Goal: Navigation & Orientation: Find specific page/section

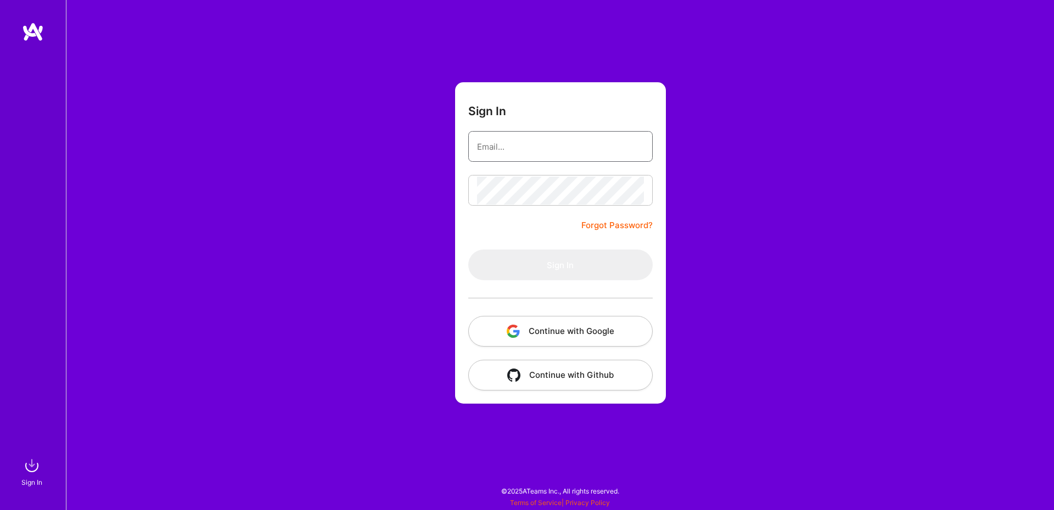
click at [516, 137] on input "email" at bounding box center [560, 147] width 167 height 28
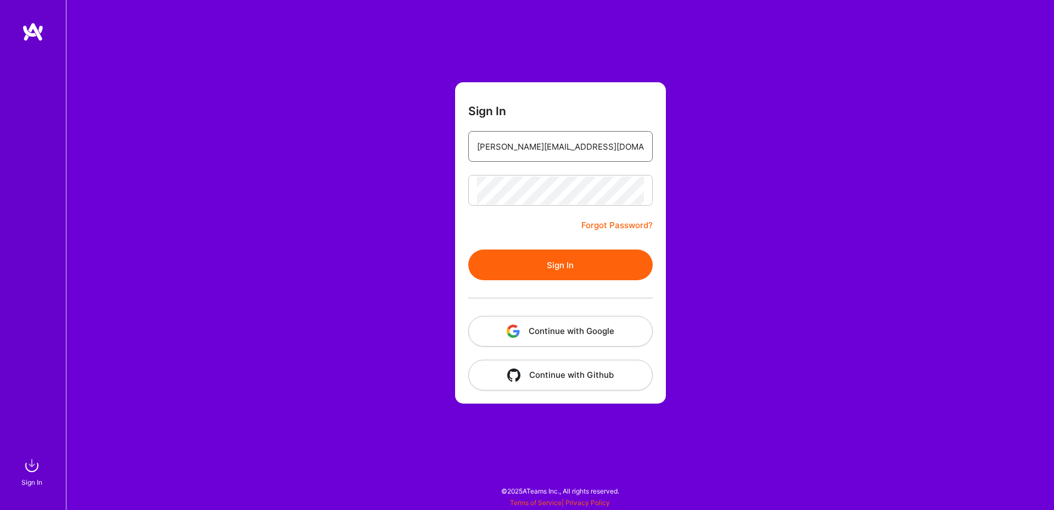
type input "[PERSON_NAME][EMAIL_ADDRESS][DOMAIN_NAME]"
click at [574, 267] on button "Sign In" at bounding box center [560, 265] width 184 height 31
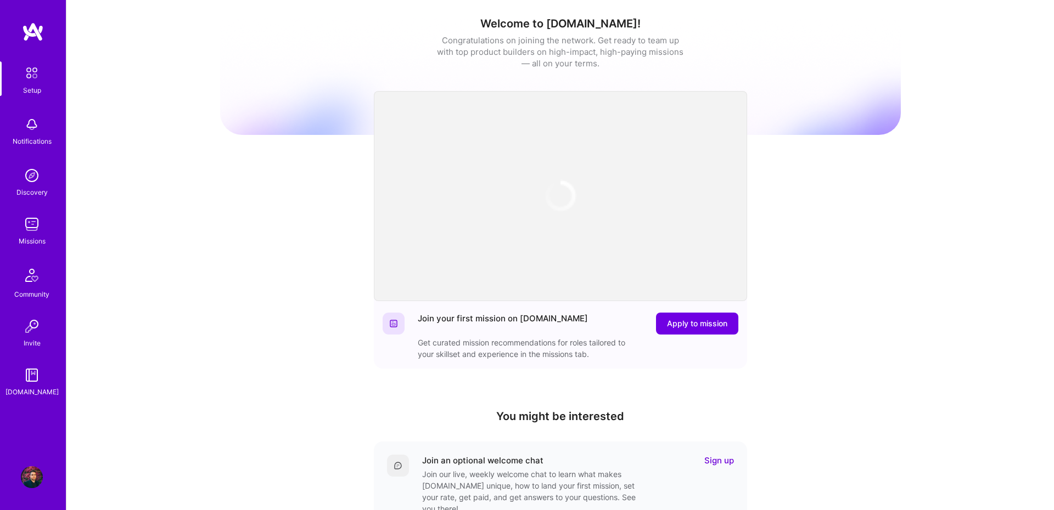
click at [35, 237] on div "Missions" at bounding box center [32, 241] width 27 height 12
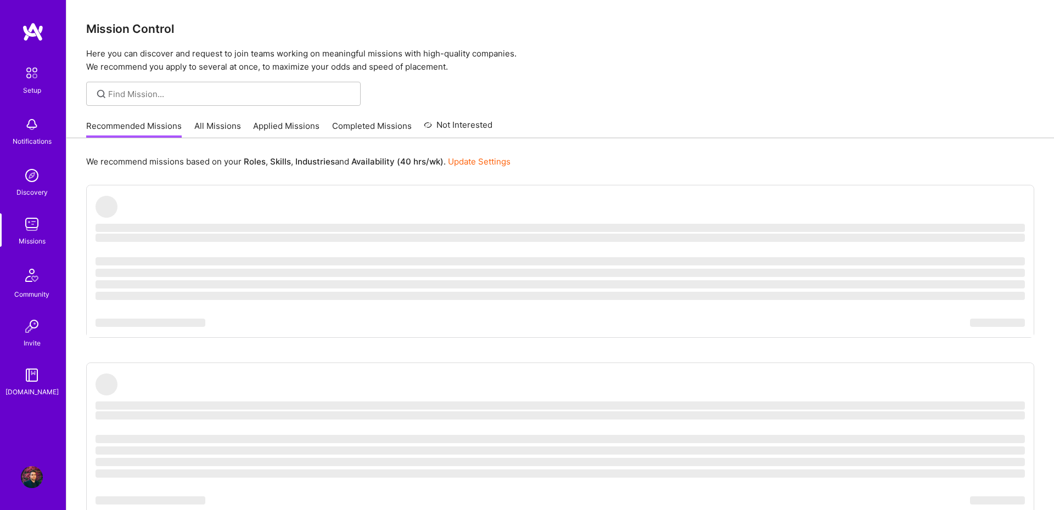
click at [207, 120] on div "Recommended Missions All Missions Applied Missions Completed Missions Not Inter…" at bounding box center [289, 126] width 406 height 24
click at [209, 135] on link "All Missions" at bounding box center [217, 129] width 47 height 18
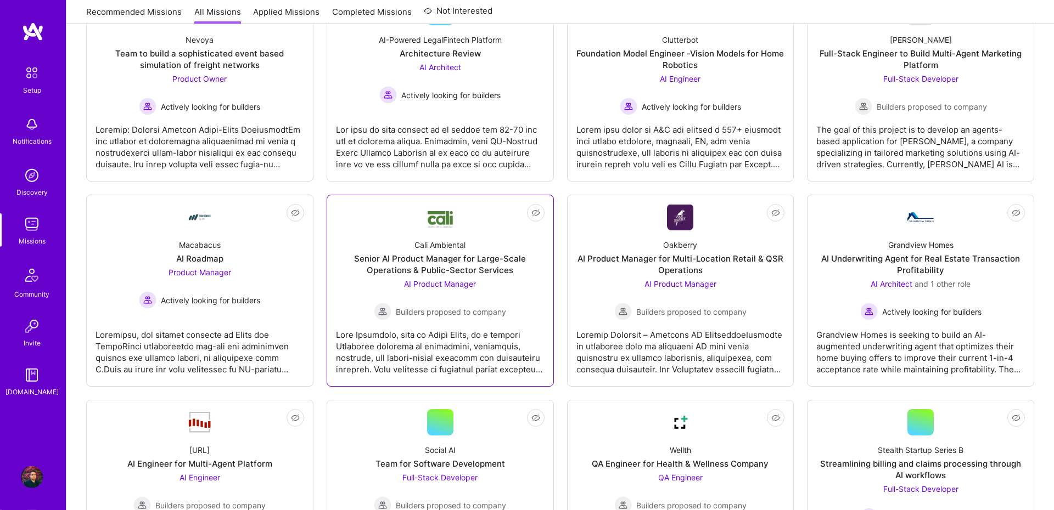
scroll to position [227, 0]
